Goal: Task Accomplishment & Management: Use online tool/utility

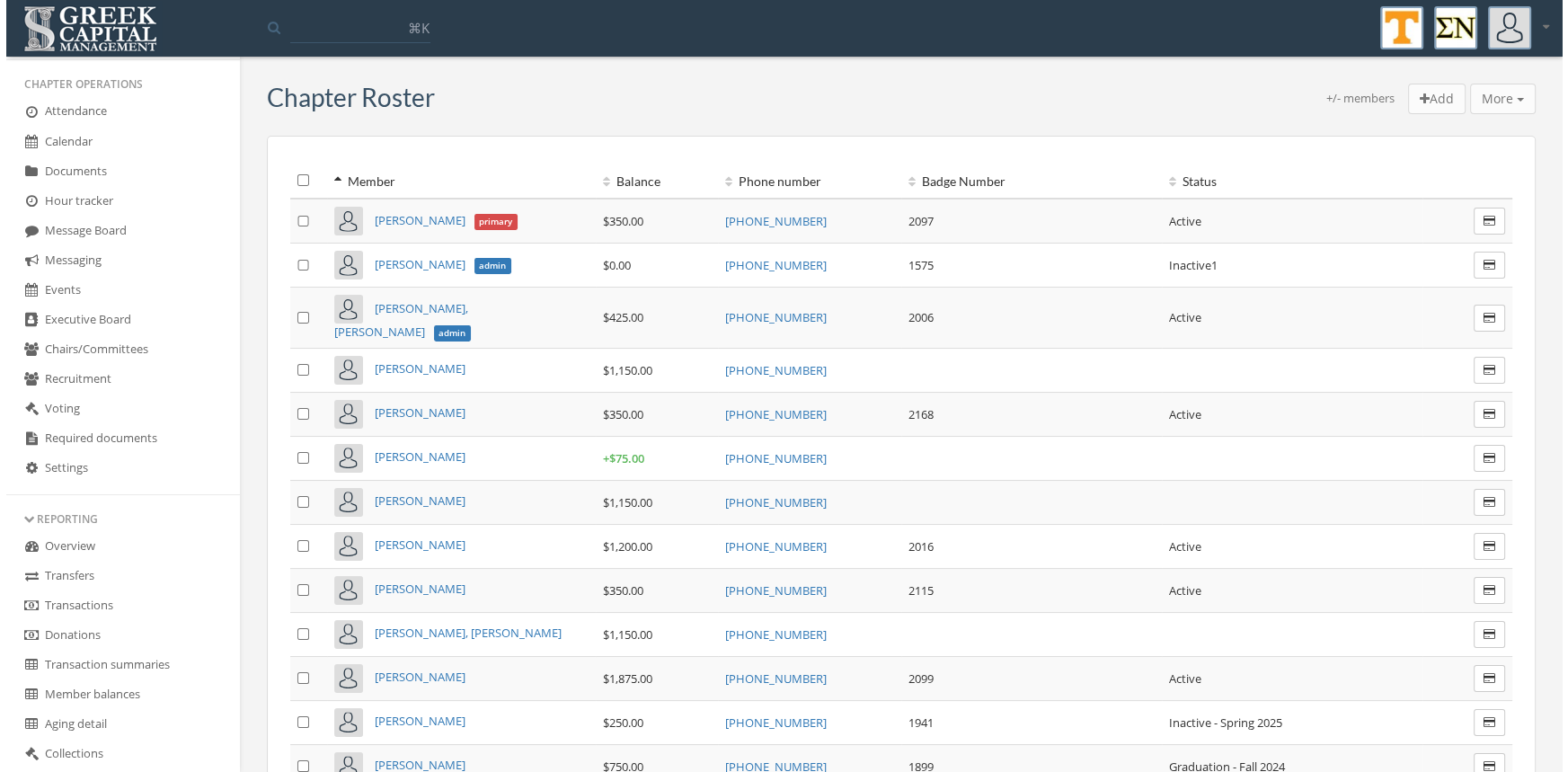
scroll to position [287, 0]
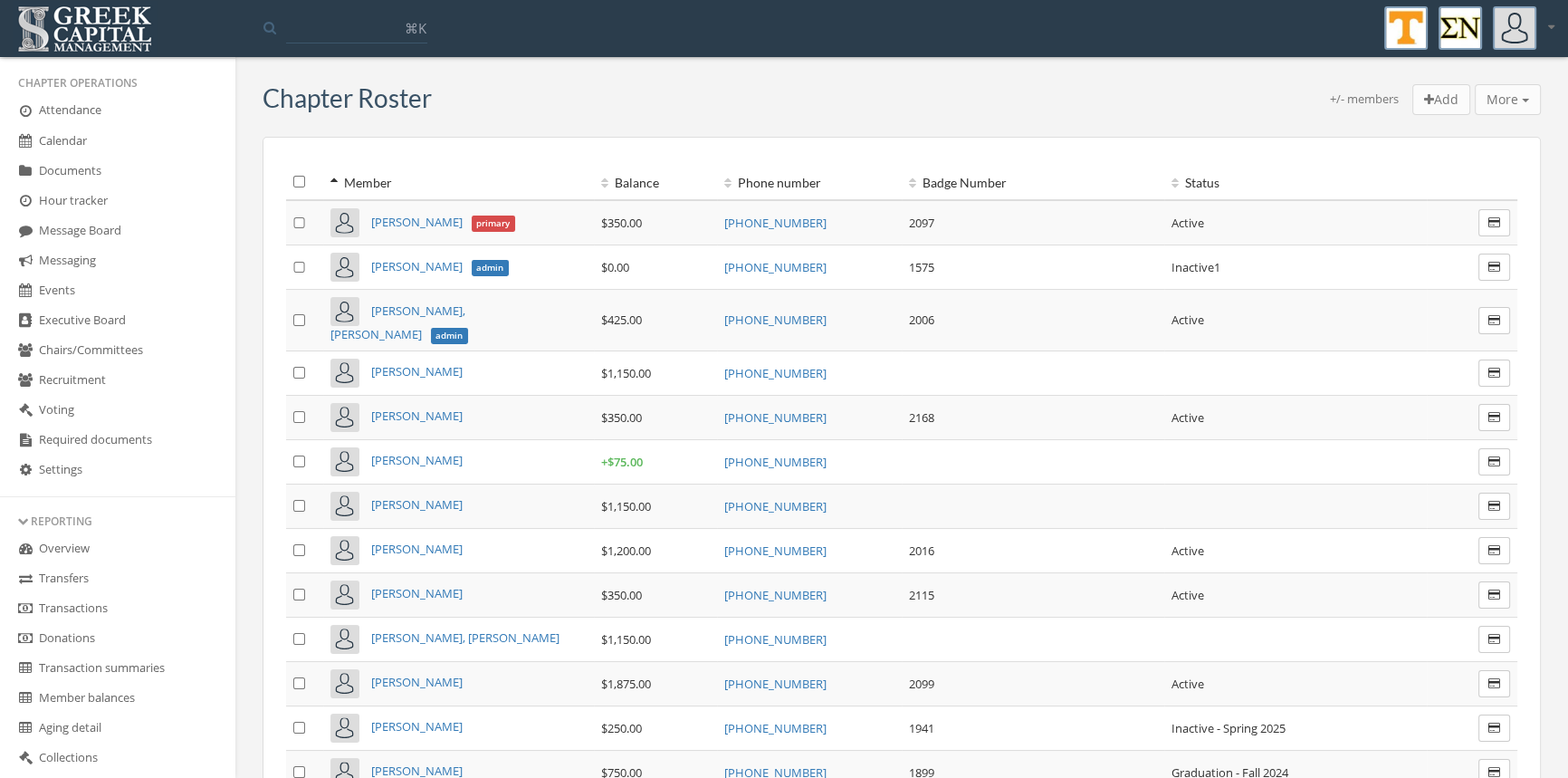
click at [118, 601] on link "Transactions" at bounding box center [118, 609] width 236 height 30
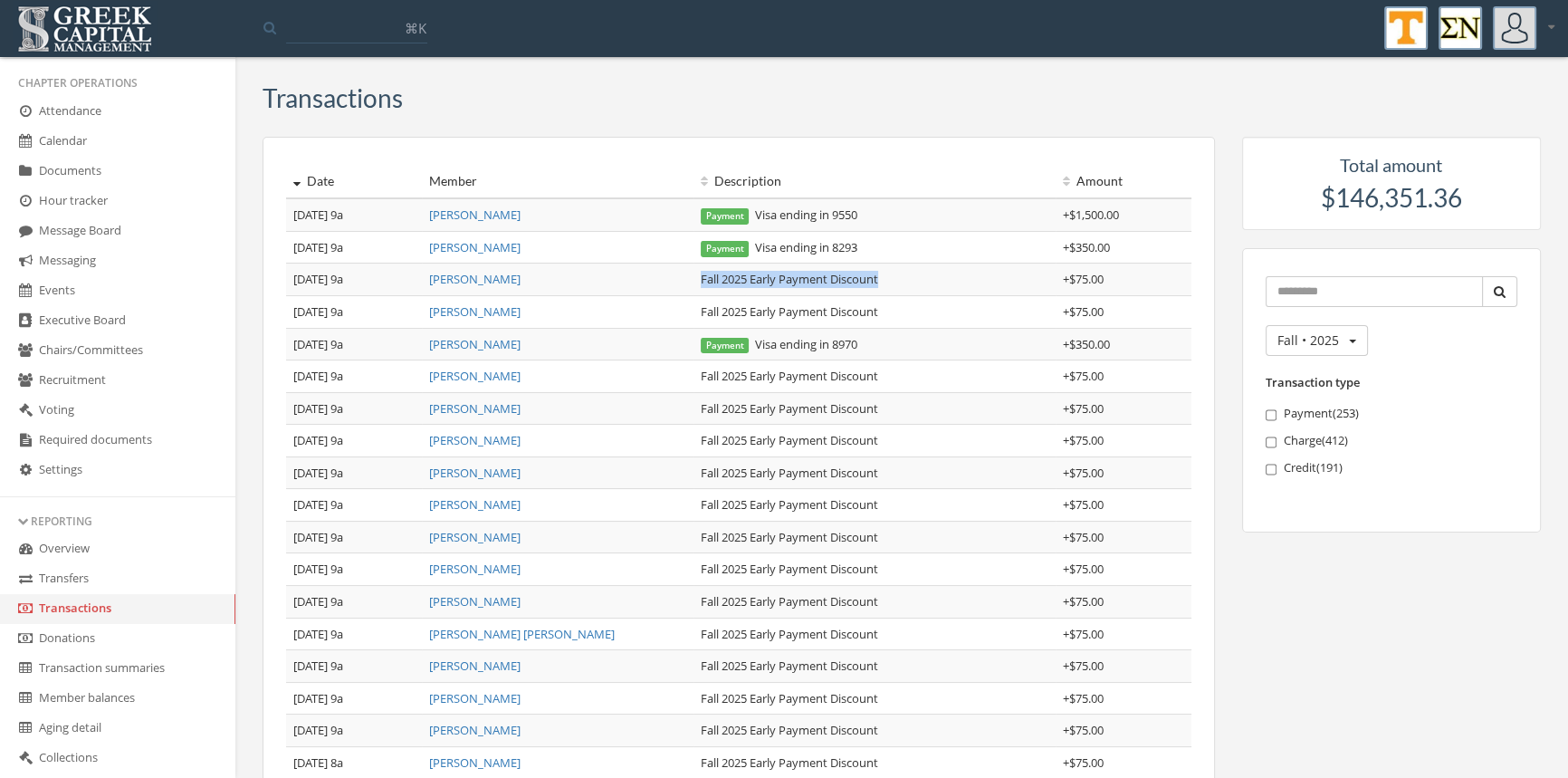
drag, startPoint x: 886, startPoint y: 276, endPoint x: 687, endPoint y: 270, distance: 199.1
click at [687, 270] on tr "[DATE] 9a [PERSON_NAME] Fall 2025 Early Payment Discount + $75.00" at bounding box center [739, 280] width 905 height 33
copy tr "Fall 2025 Early Payment Discount"
click at [481, 215] on link "[PERSON_NAME]" at bounding box center [475, 215] width 92 height 16
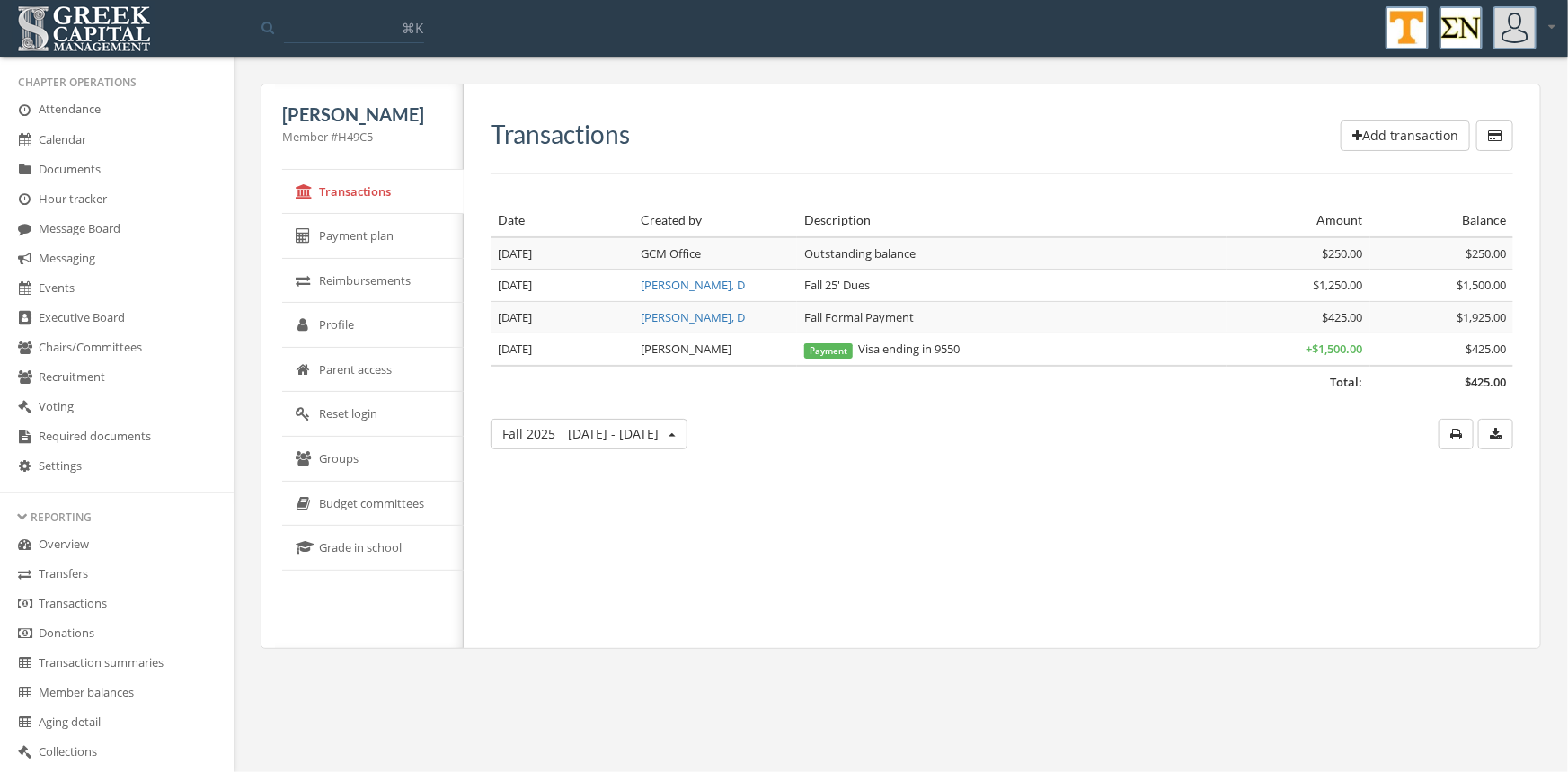
drag, startPoint x: 1399, startPoint y: 138, endPoint x: 1390, endPoint y: 136, distance: 9.2
click at [1390, 136] on button "Add transaction" at bounding box center [1405, 136] width 130 height 31
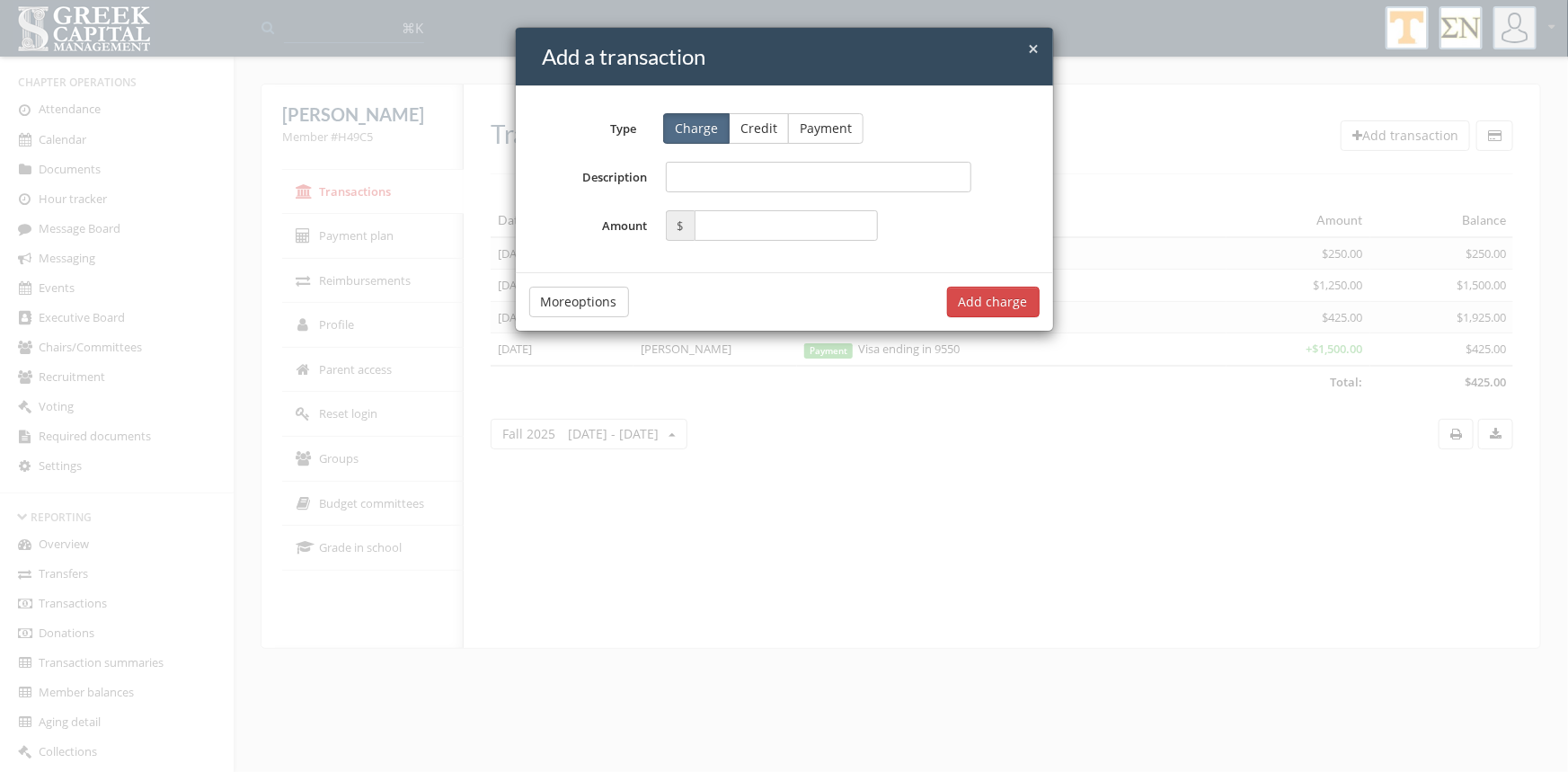
click at [752, 121] on button "Credit" at bounding box center [758, 128] width 60 height 31
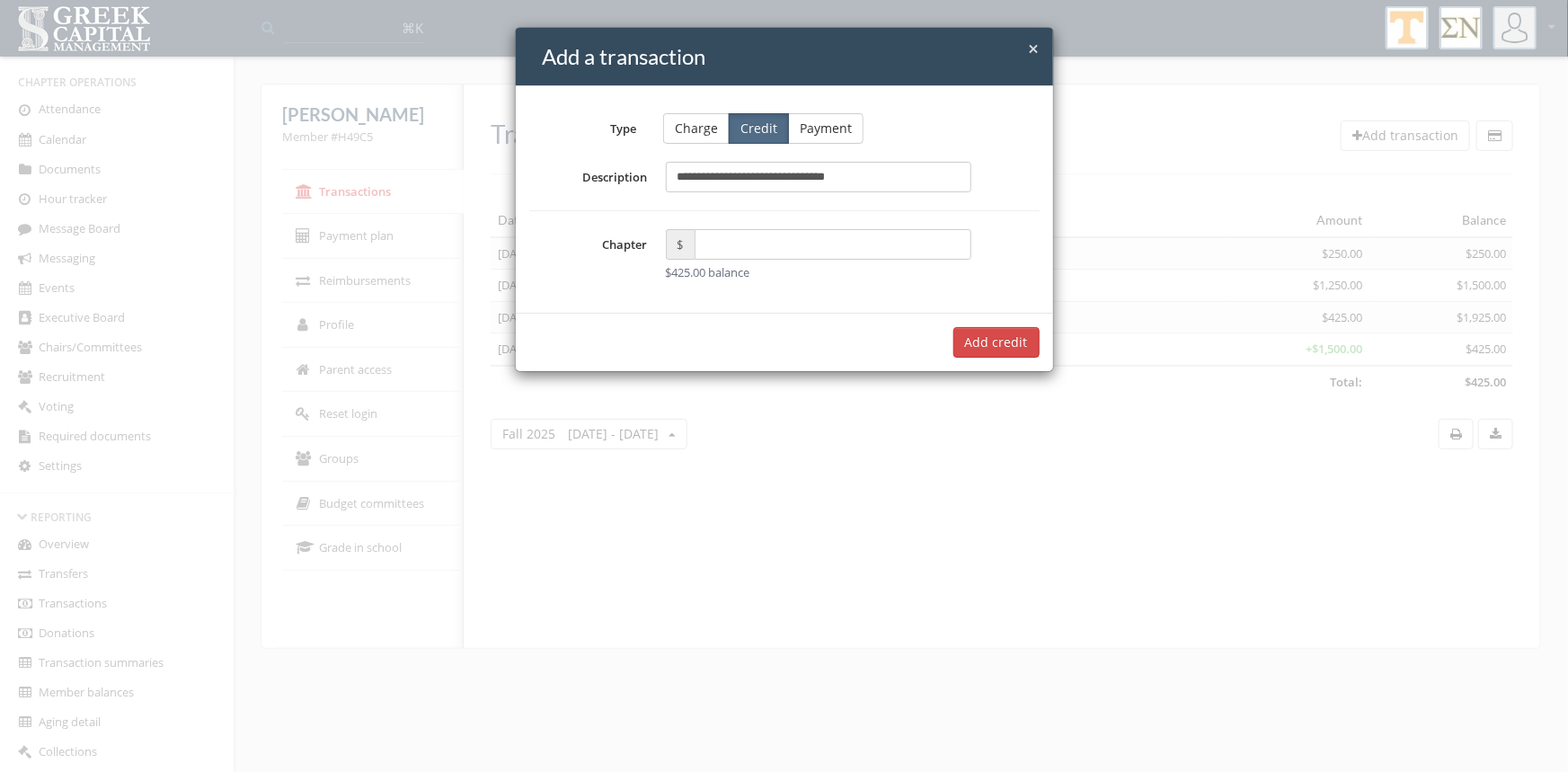
type input "**********"
click at [715, 250] on input "text" at bounding box center [834, 244] width 278 height 31
type input "*****"
click at [701, 174] on input "**********" at bounding box center [819, 176] width 306 height 31
type input "**********"
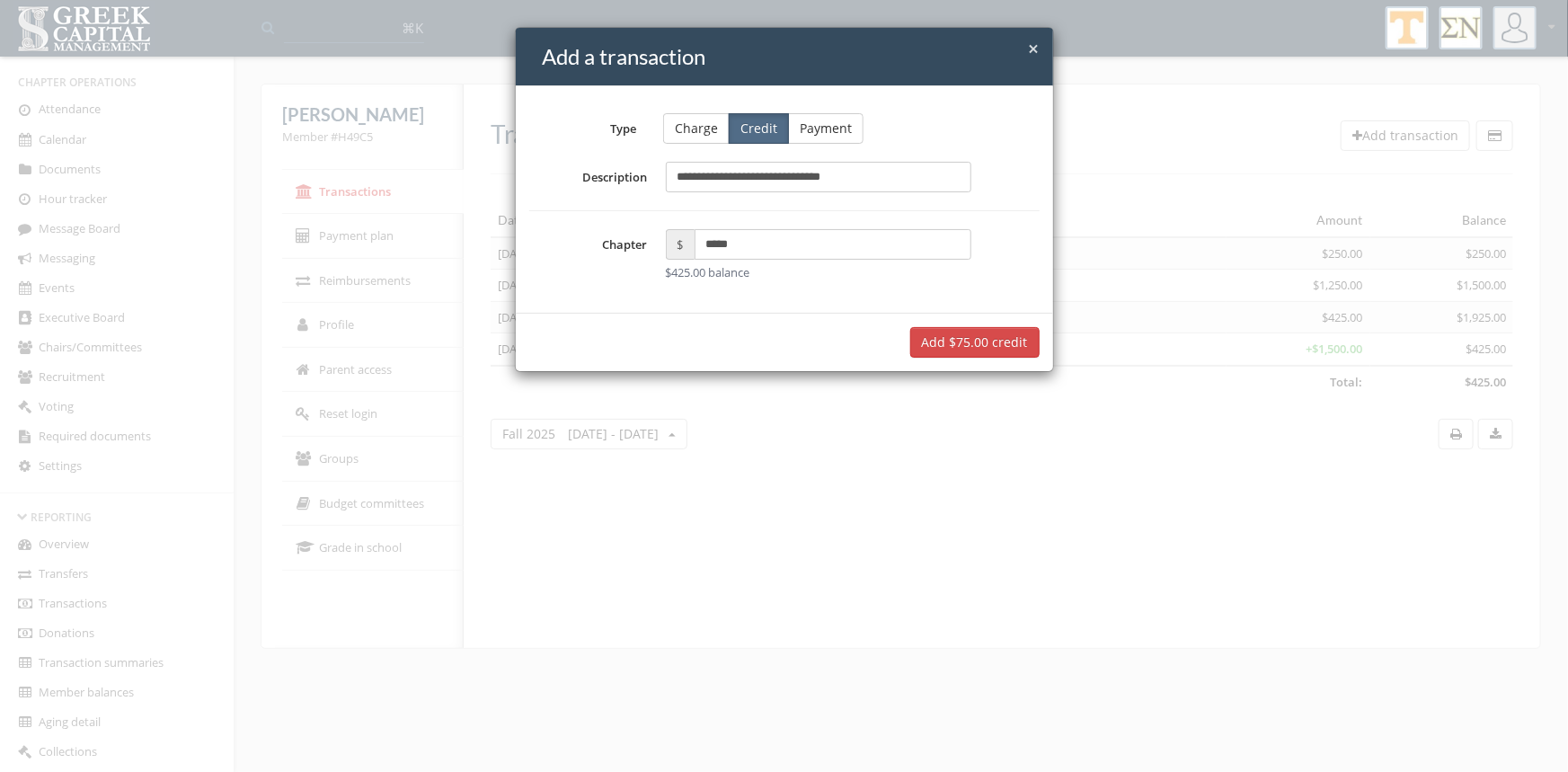
click at [1008, 339] on button "Add $75.00 credit" at bounding box center [975, 342] width 130 height 31
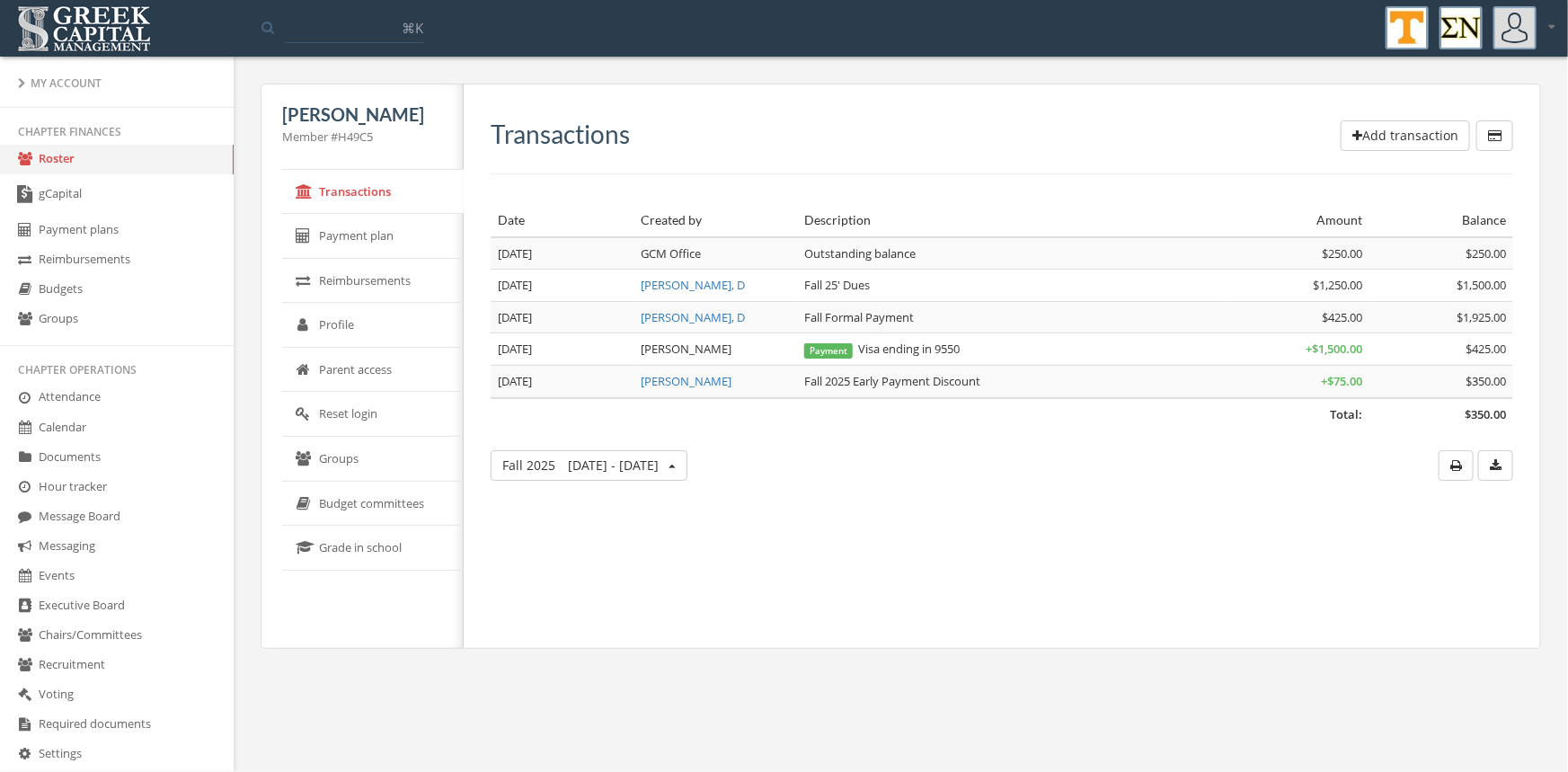
click at [72, 159] on link "Roster" at bounding box center [117, 160] width 234 height 30
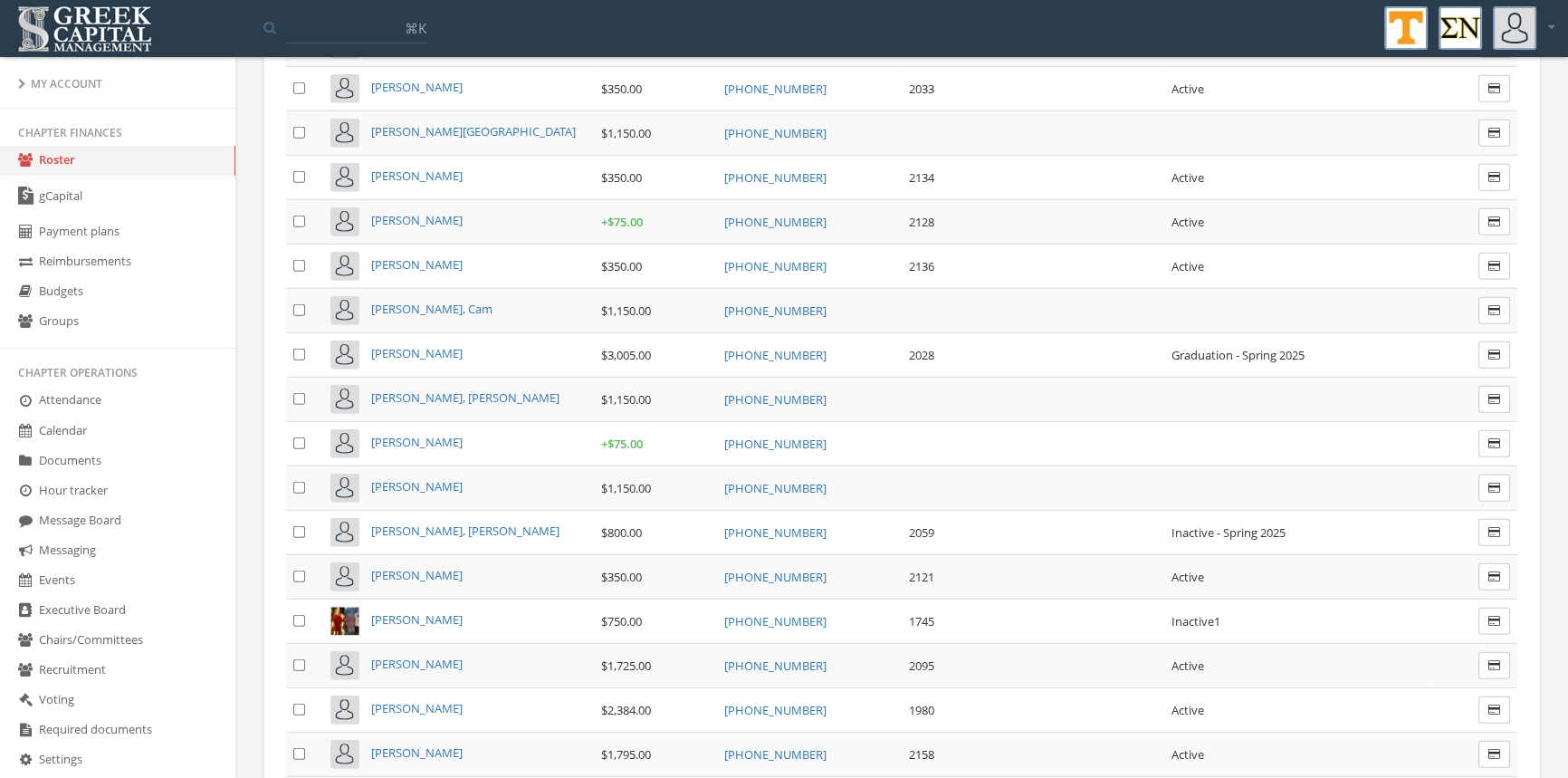
scroll to position [6729, 0]
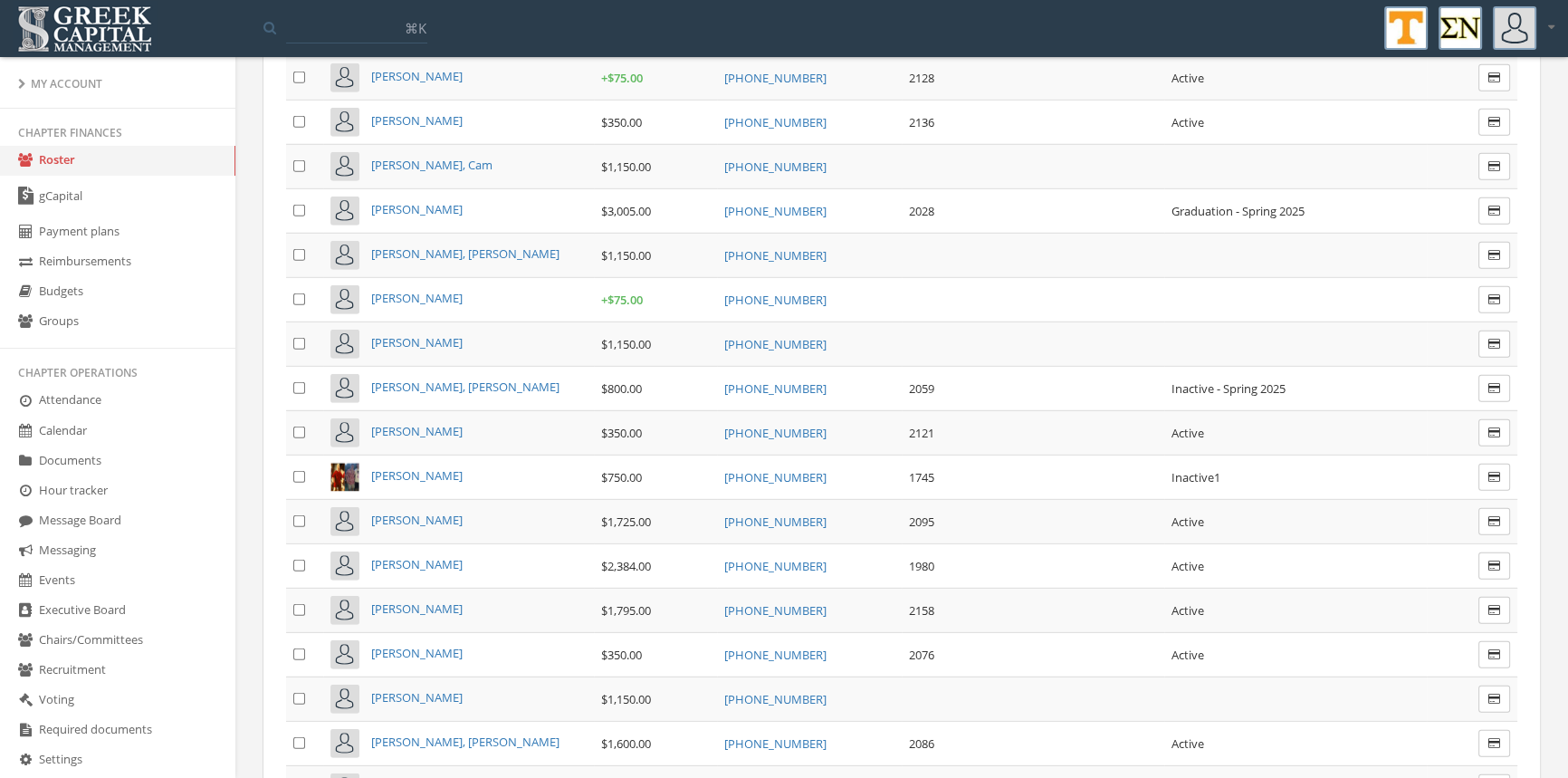
click at [443, 734] on span "[PERSON_NAME], [PERSON_NAME]" at bounding box center [465, 742] width 189 height 16
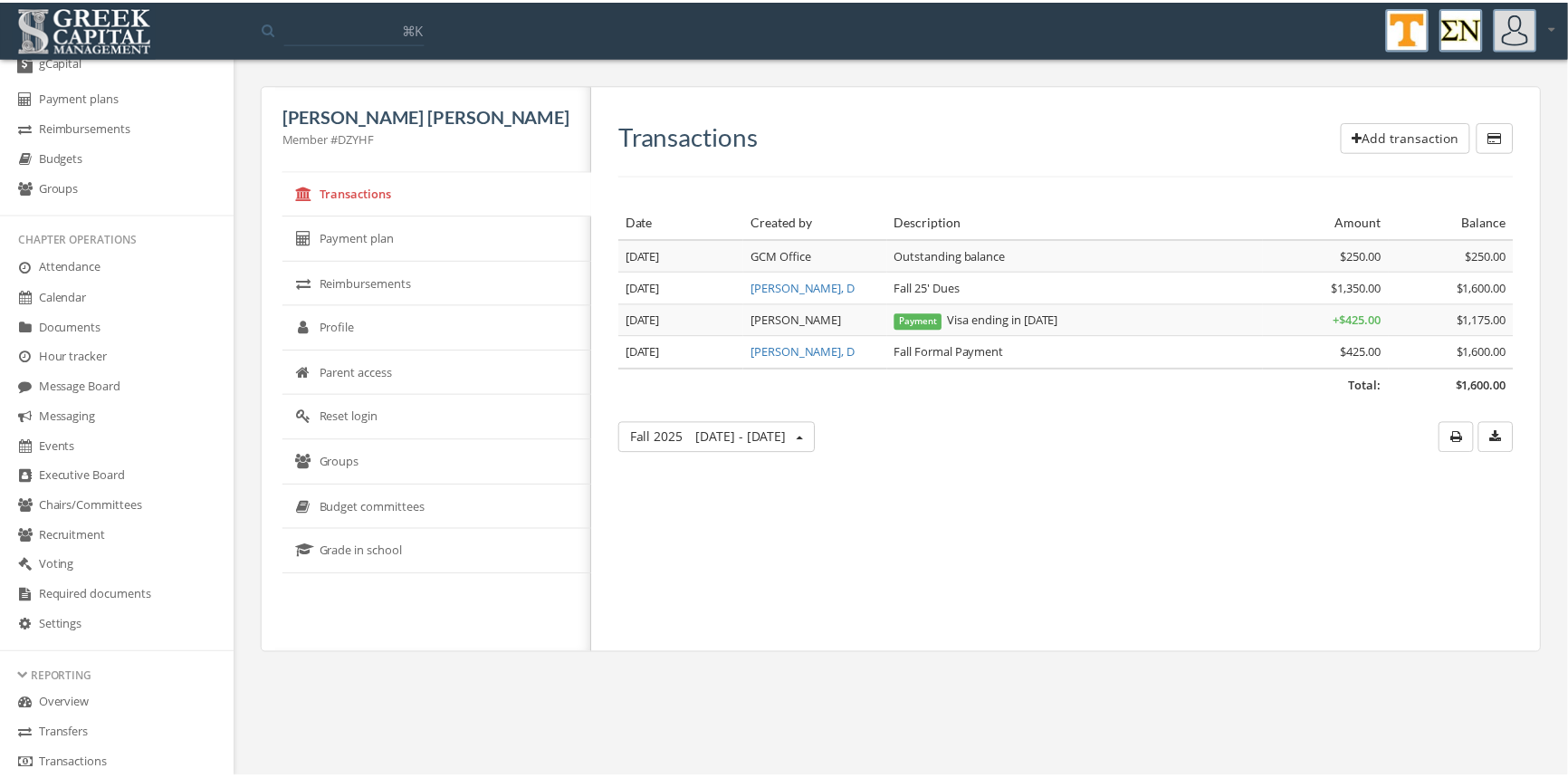
scroll to position [217, 0]
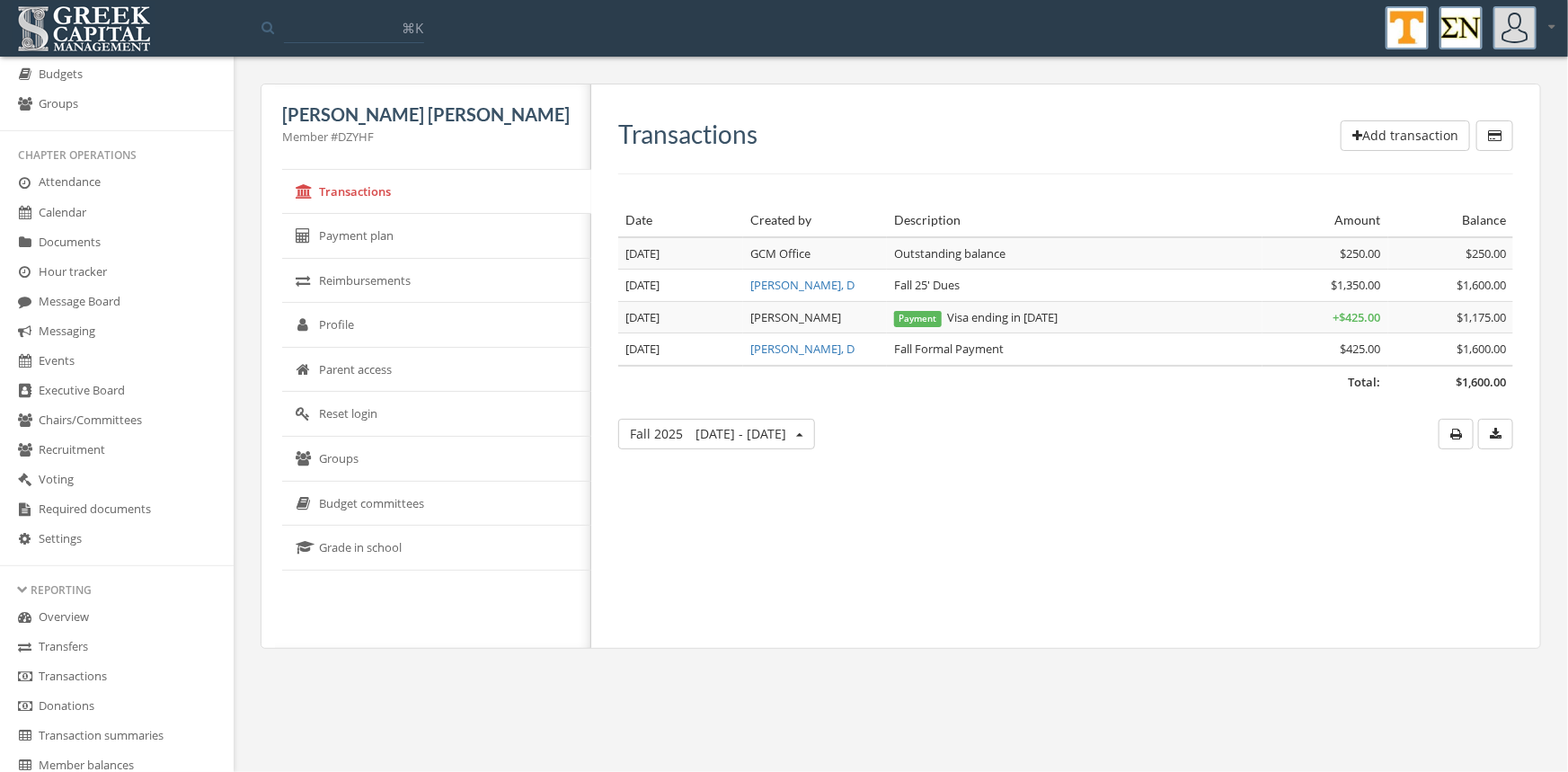
click at [81, 667] on link "Transactions" at bounding box center [117, 677] width 234 height 30
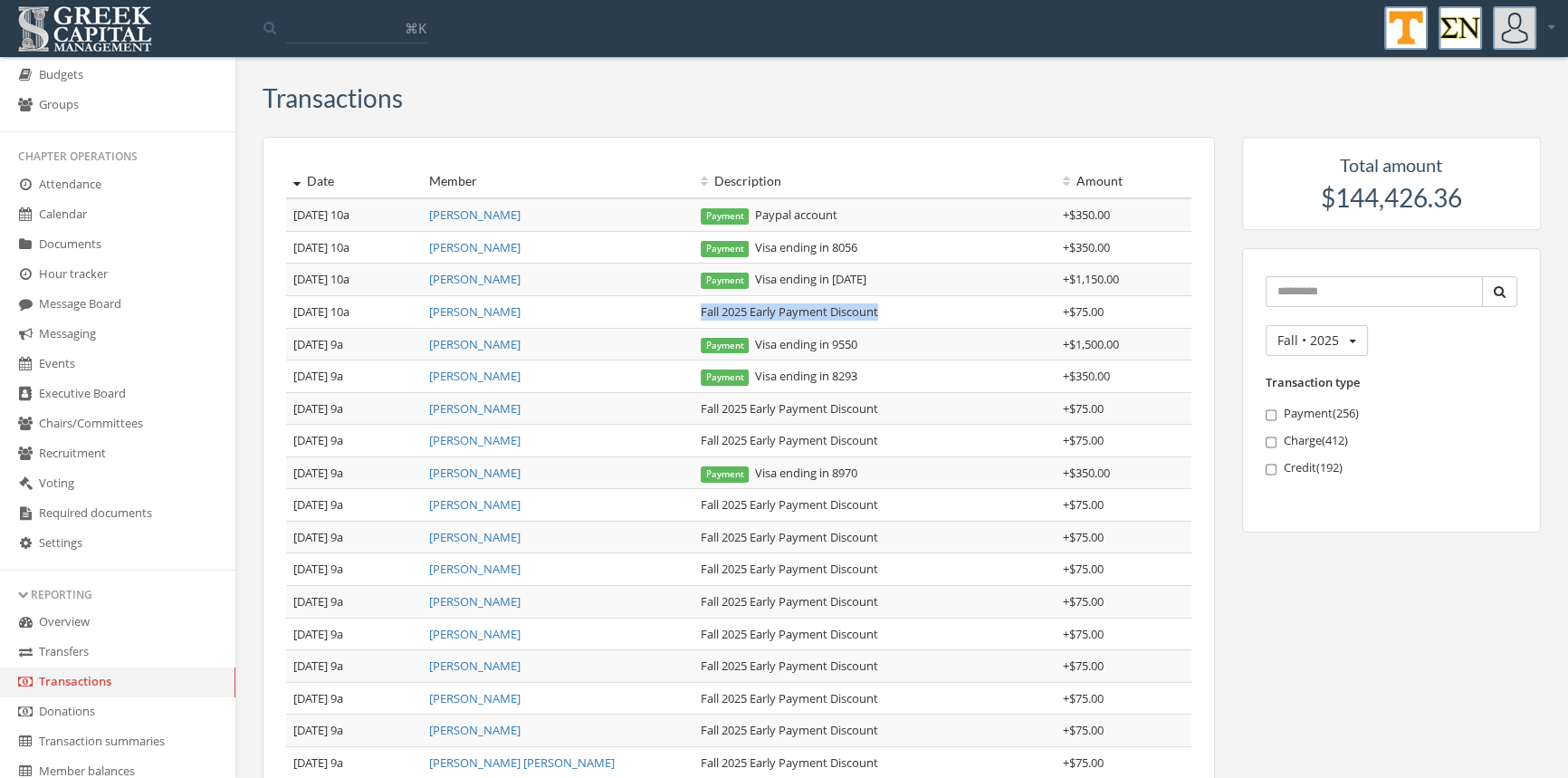
drag, startPoint x: 887, startPoint y: 311, endPoint x: 694, endPoint y: 308, distance: 193.0
click at [694, 308] on td "Fall 2025 Early Payment Discount" at bounding box center [874, 312] width 362 height 33
copy td "Fall 2025 Early Payment Discount"
click at [492, 279] on link "[PERSON_NAME]" at bounding box center [475, 279] width 92 height 16
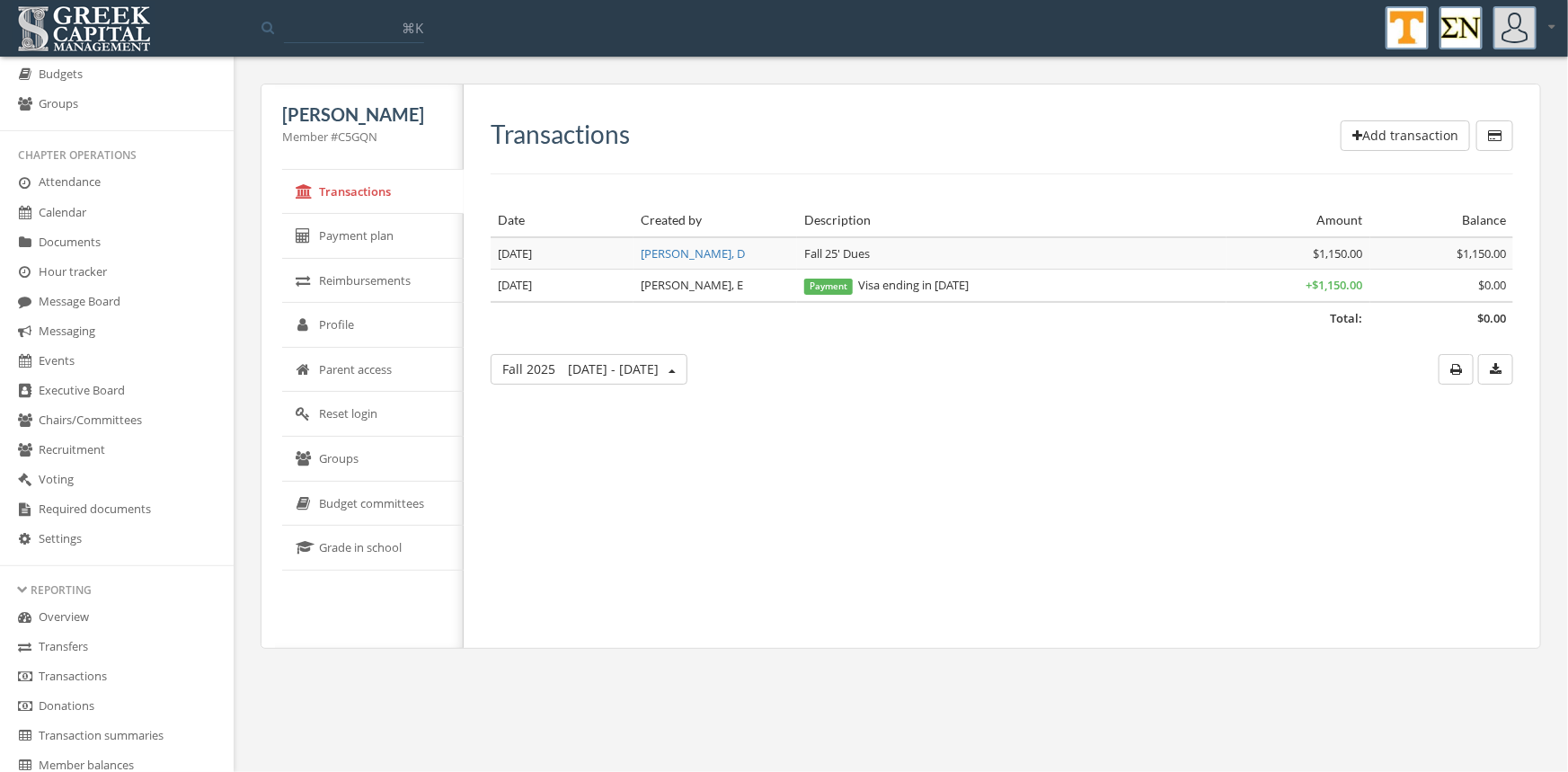
click at [1365, 131] on button "Add transaction" at bounding box center [1405, 136] width 130 height 31
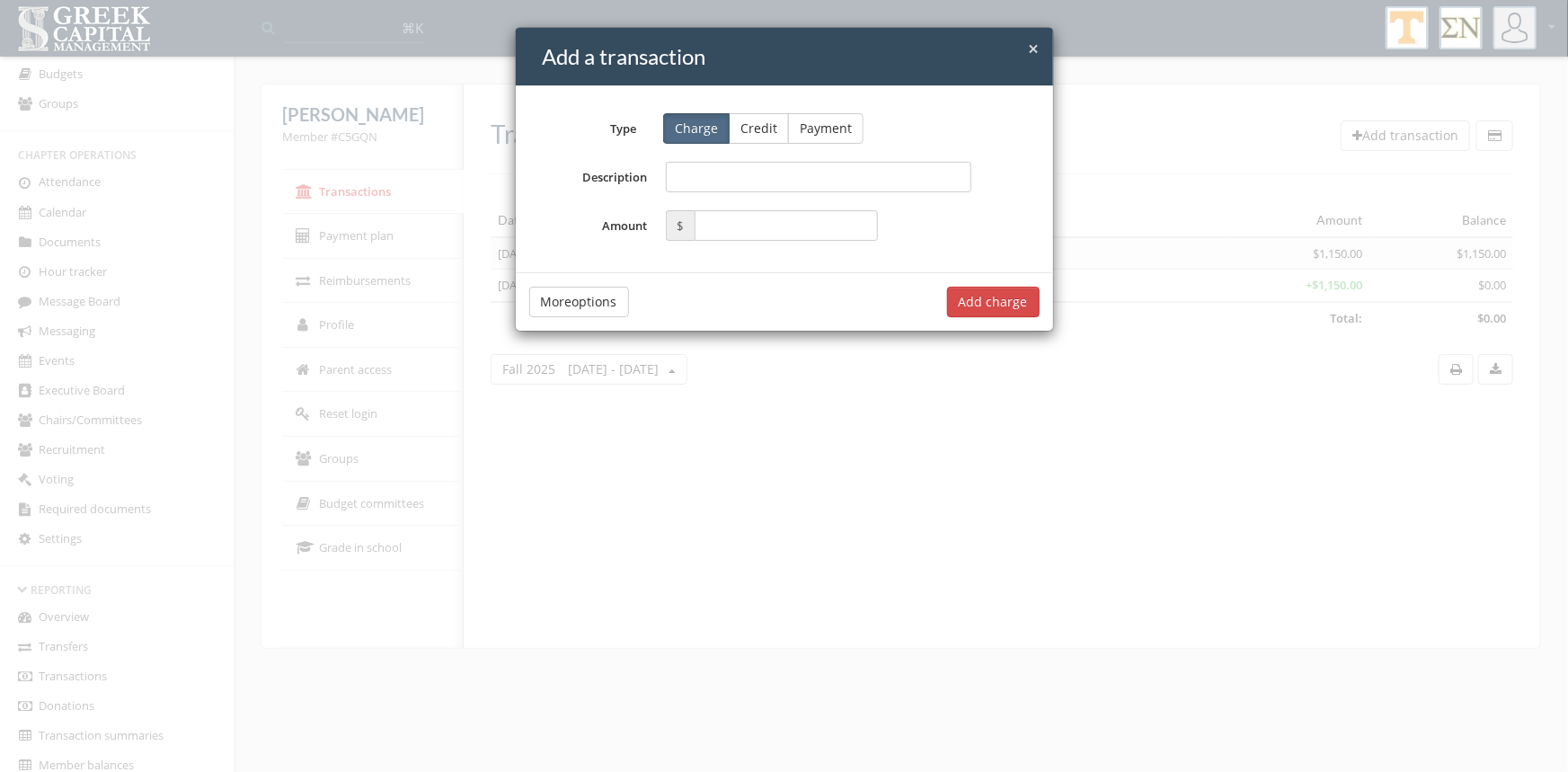
click at [776, 126] on button "Credit" at bounding box center [758, 128] width 60 height 31
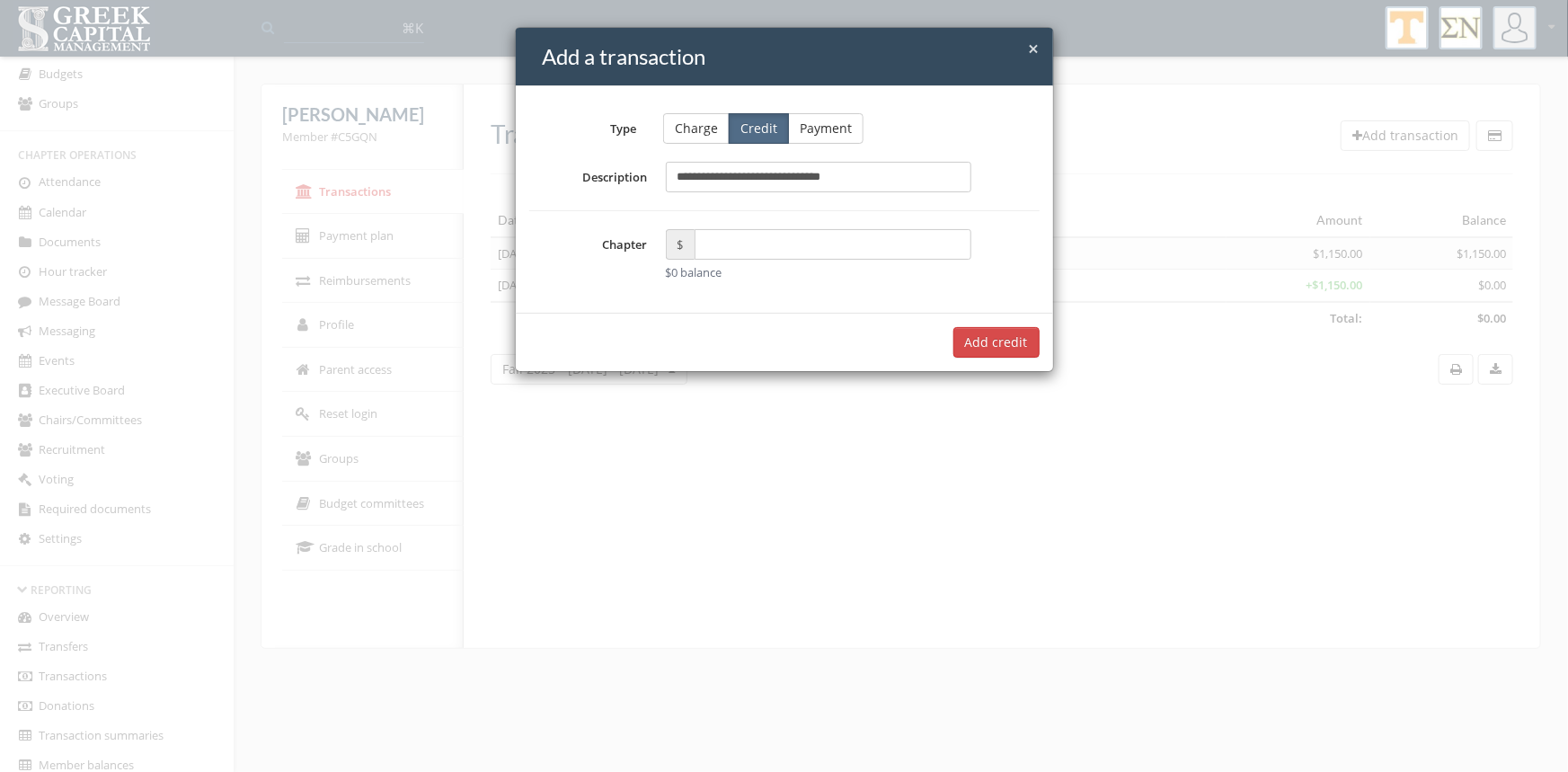
type input "**********"
click at [724, 241] on input "text" at bounding box center [834, 244] width 278 height 31
type input "*****"
click at [961, 339] on button "Add $75.00 credit" at bounding box center [975, 342] width 130 height 31
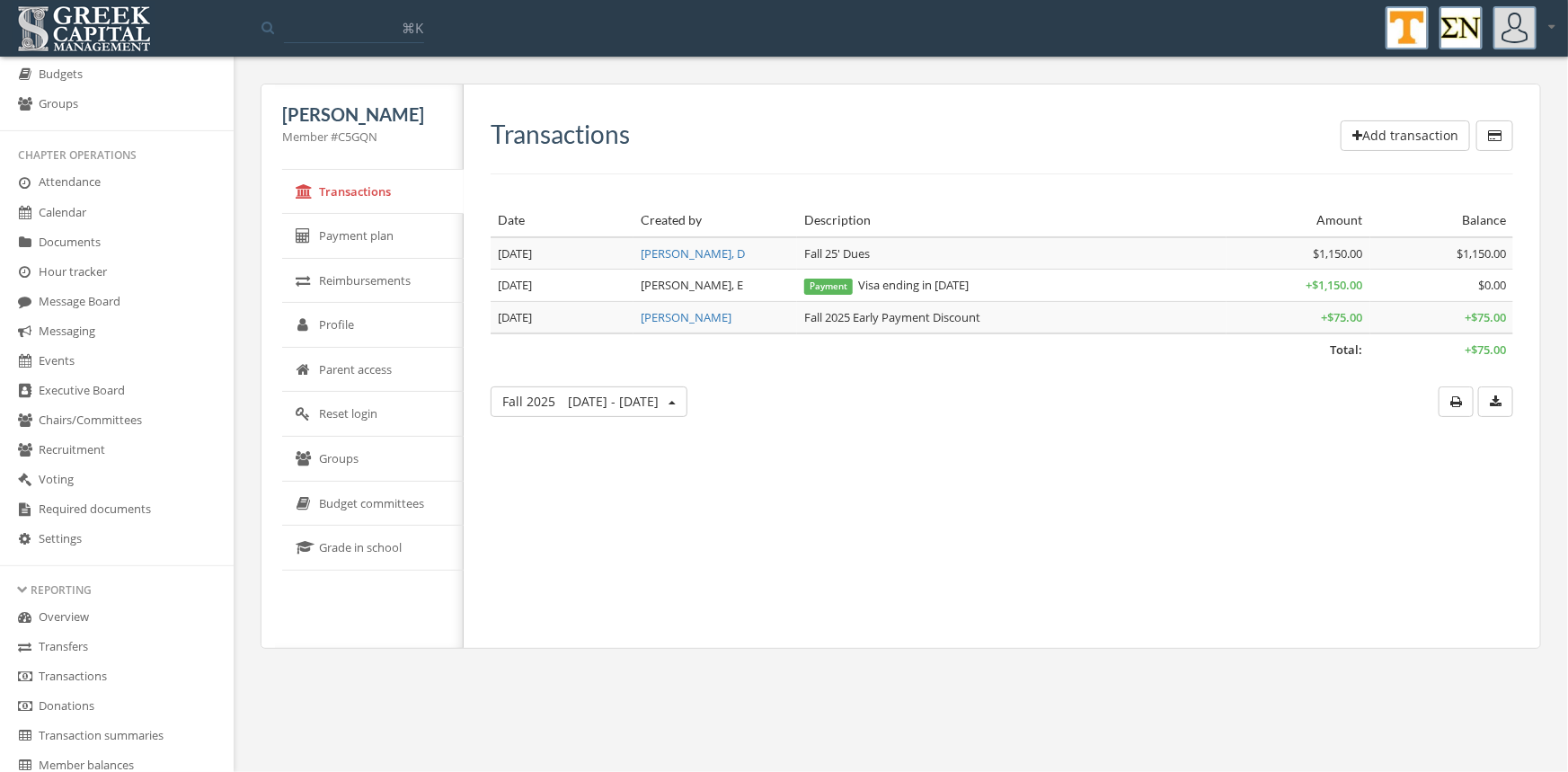
click at [96, 681] on link "Transactions" at bounding box center [117, 677] width 234 height 30
